Goal: Information Seeking & Learning: Learn about a topic

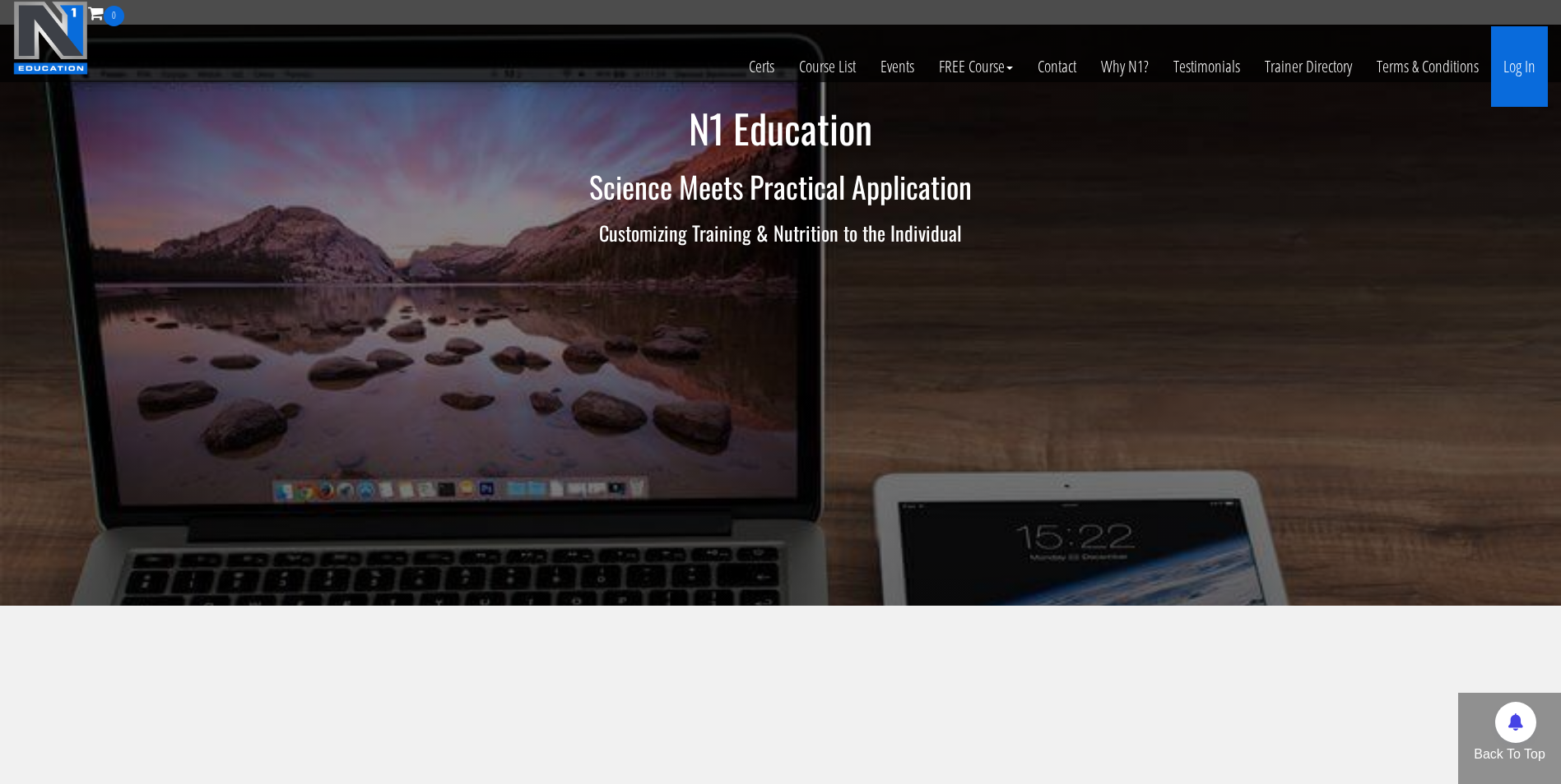
click at [1525, 75] on link "Log In" at bounding box center [1518, 66] width 56 height 80
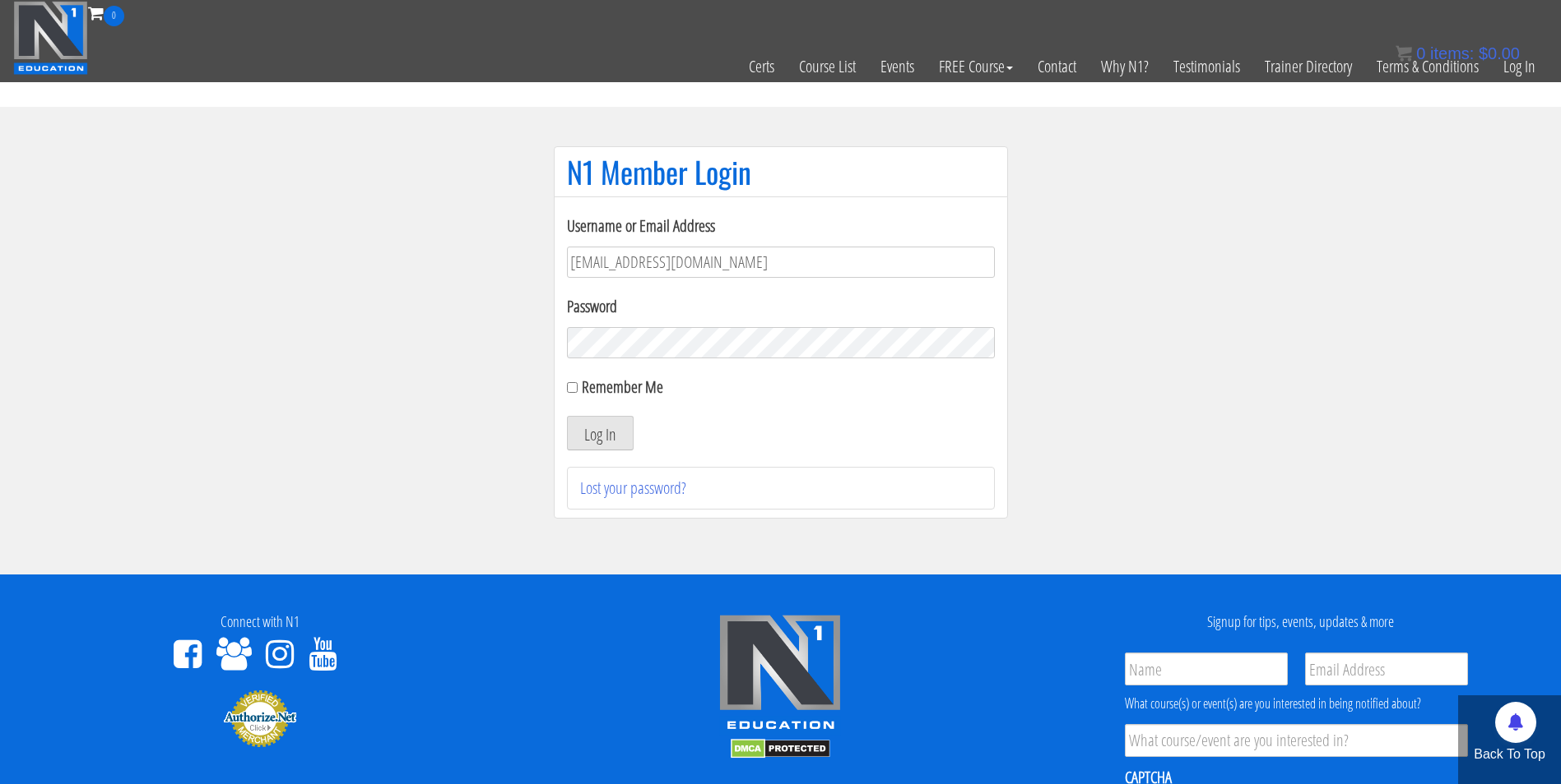
type input "darrennuzzo@gmail.com"
click at [567, 416] on button "Log In" at bounding box center [599, 433] width 66 height 35
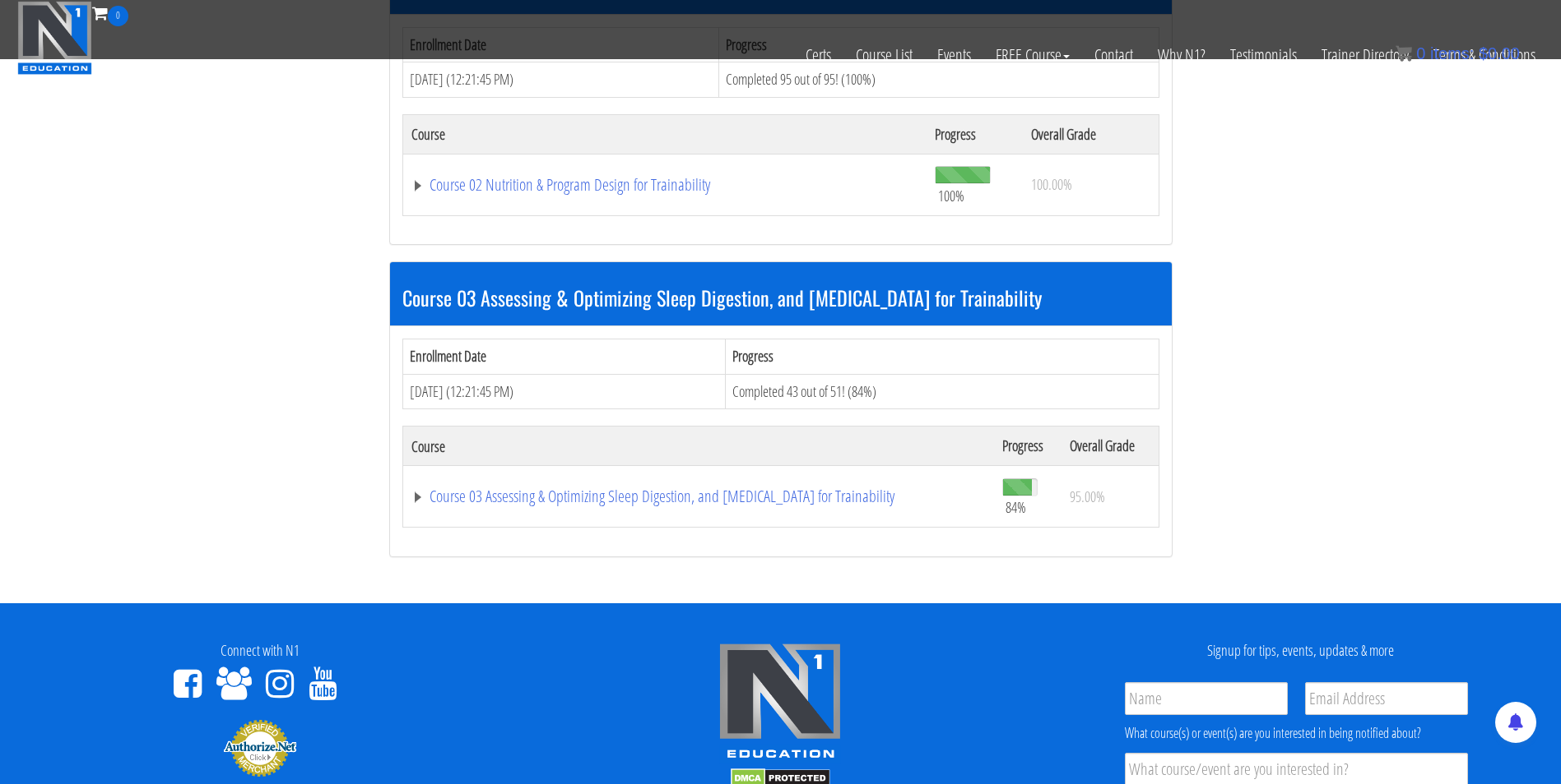
scroll to position [915, 0]
click at [590, 502] on link "Course 03 Assessing & Optimizing Sleep Digestion, and Stress Management for Tra…" at bounding box center [698, 497] width 574 height 17
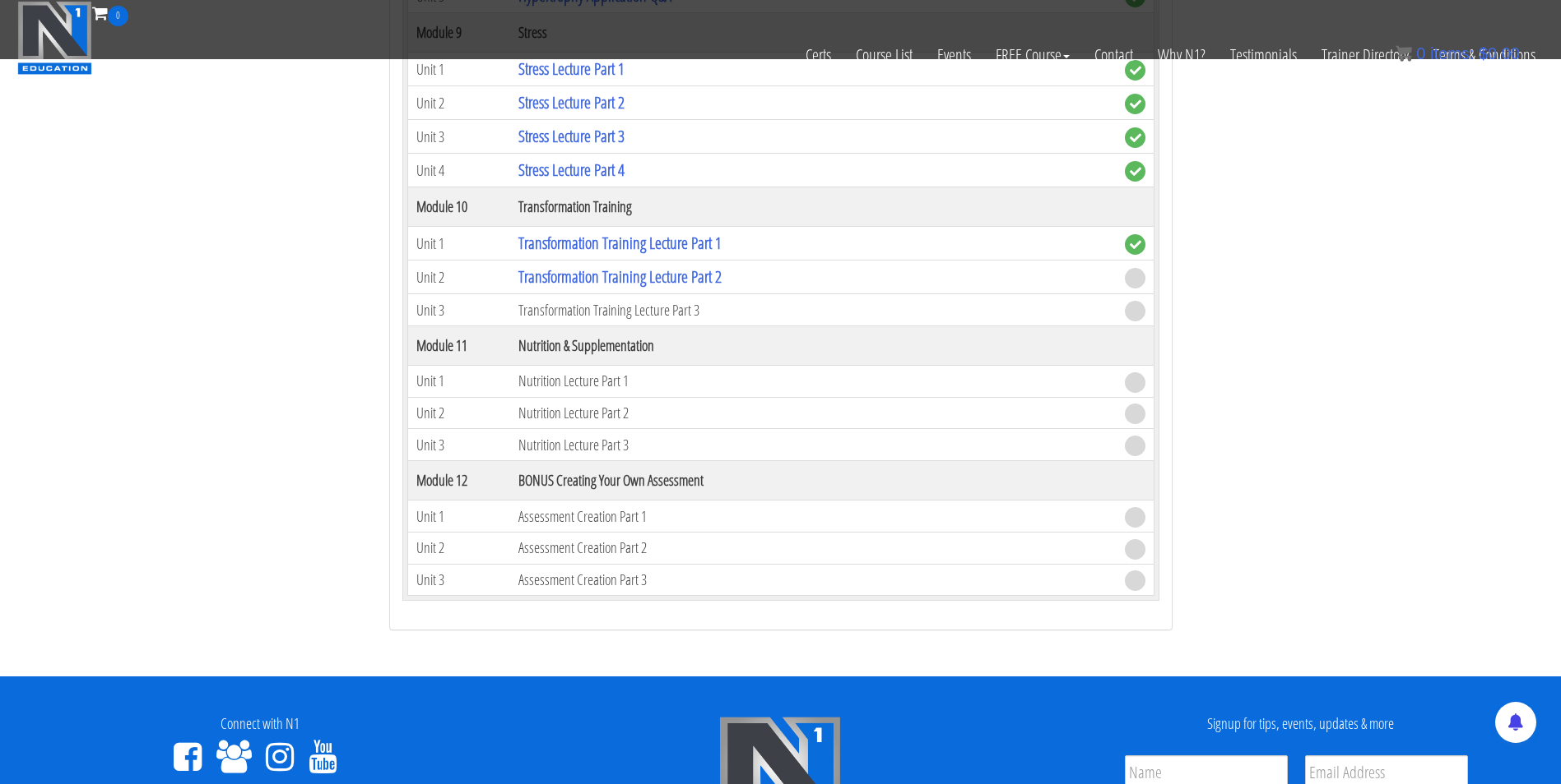
scroll to position [2951, 0]
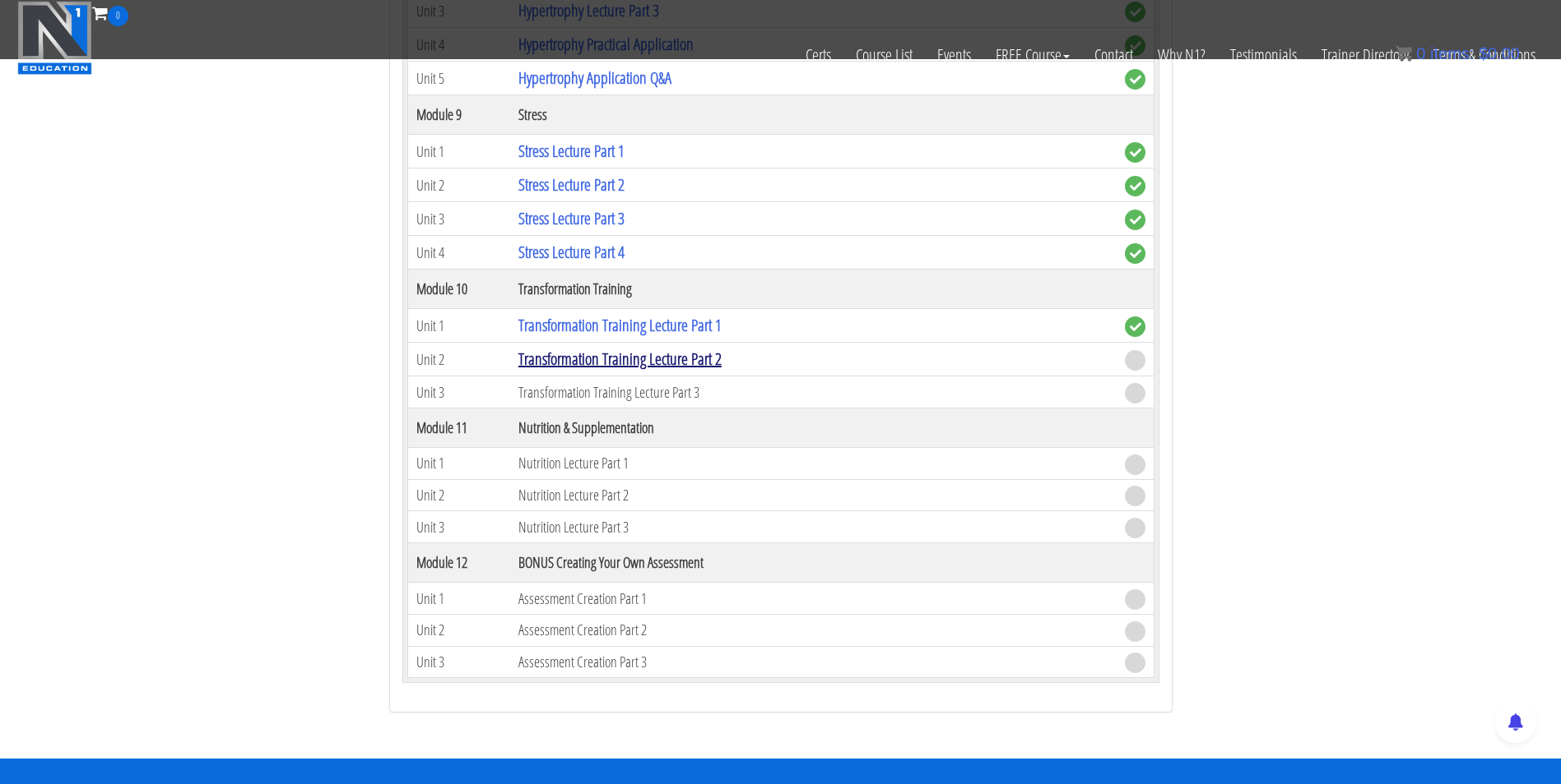
click at [625, 358] on link "Transformation Training Lecture Part 2" at bounding box center [619, 359] width 203 height 22
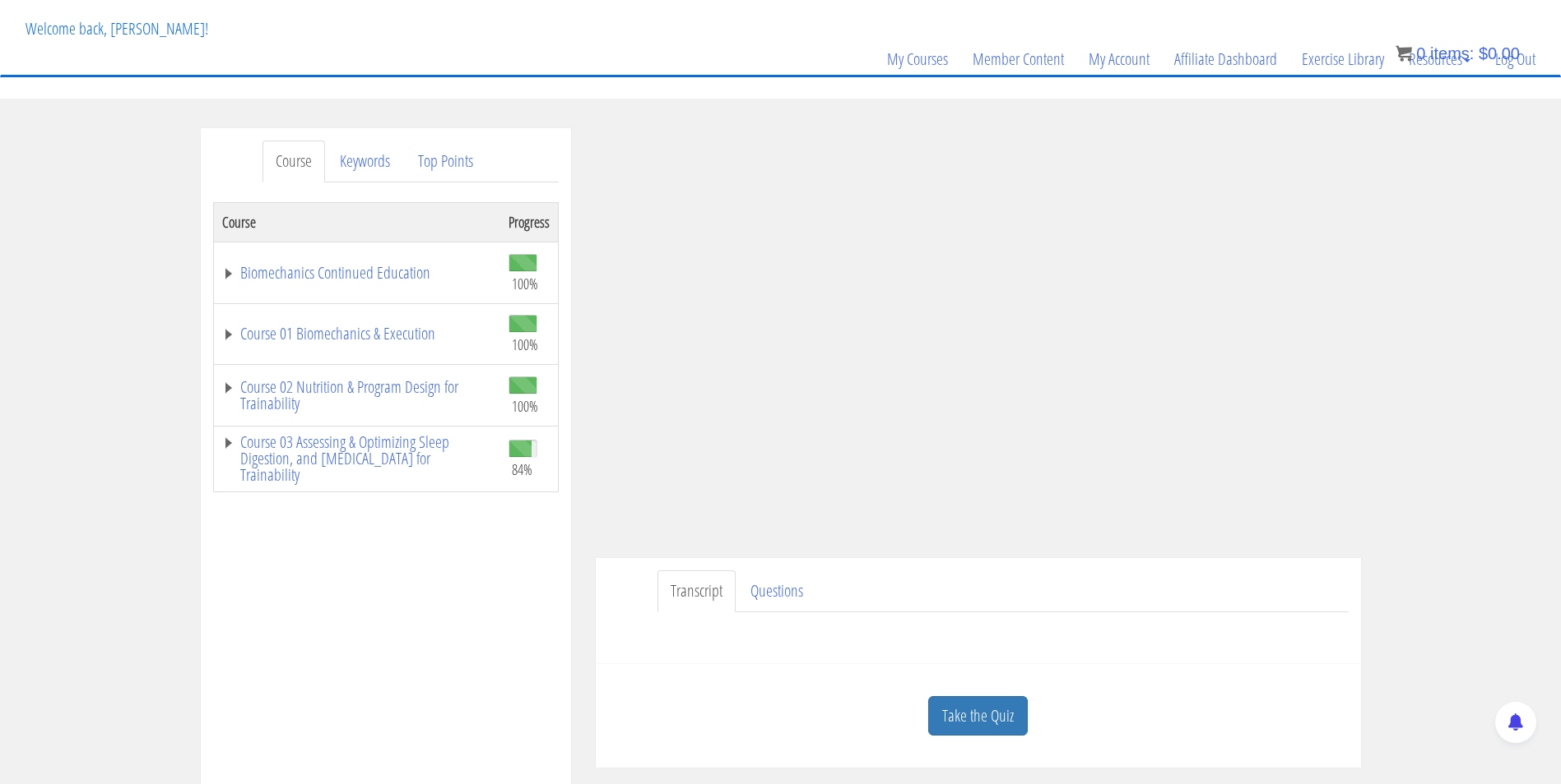
scroll to position [86, 0]
click at [533, 19] on div "My Courses Member Content My Account Affiliate Dashboard Exercise Library Resou…" at bounding box center [780, 37] width 1534 height 79
